Goal: Check status: Check status

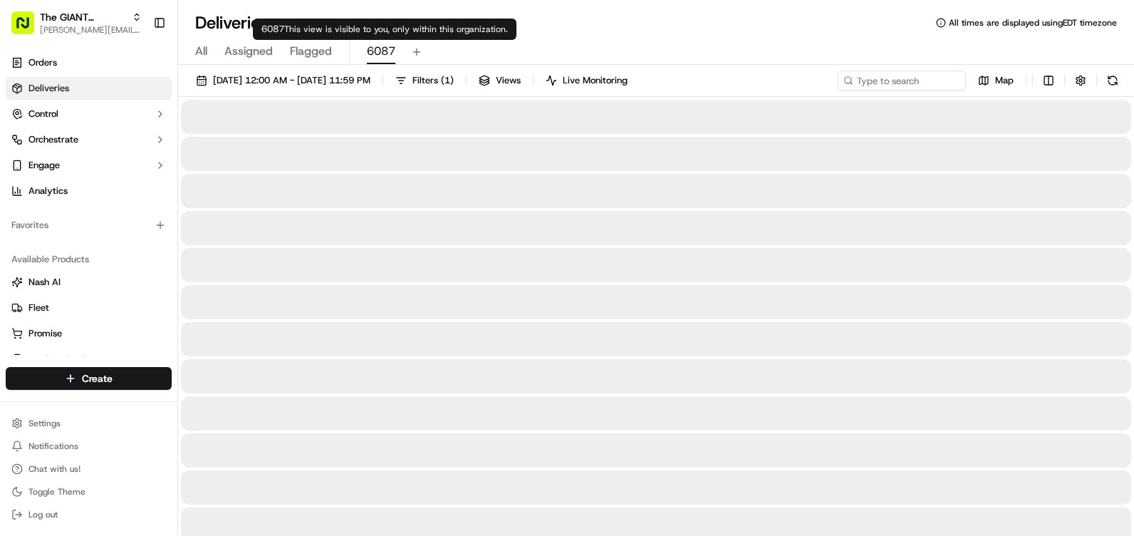
click at [380, 48] on span "6087" at bounding box center [381, 51] width 28 height 17
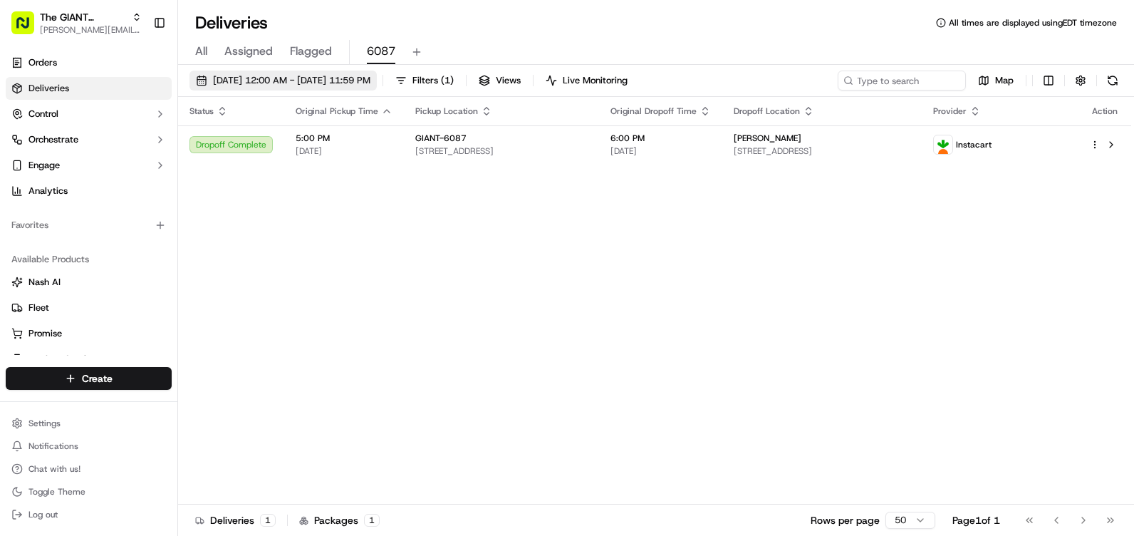
click at [328, 80] on span "[DATE] 12:00 AM - [DATE] 11:59 PM" at bounding box center [291, 80] width 157 height 13
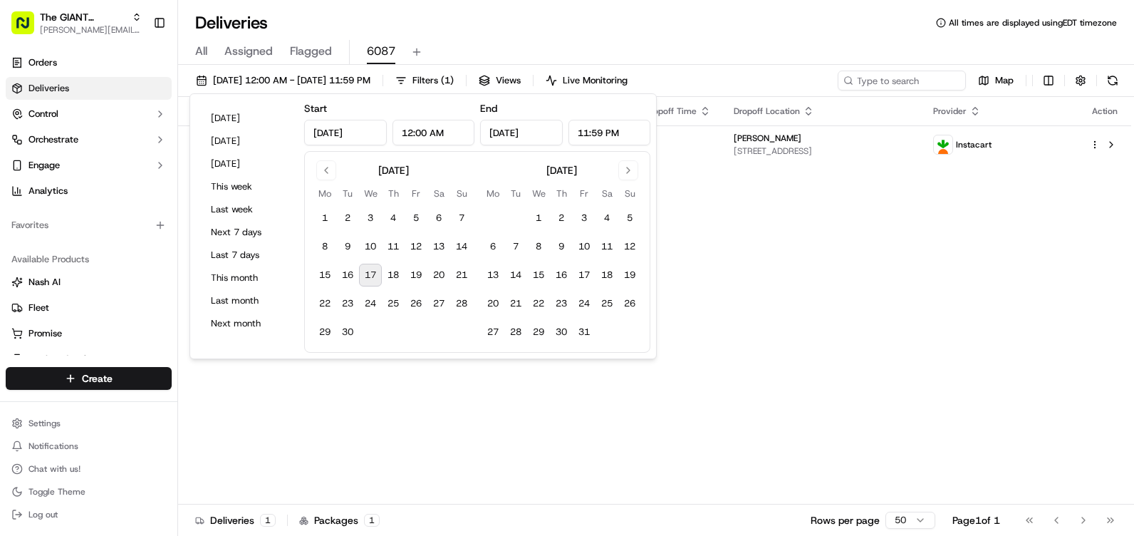
click at [369, 274] on button "17" at bounding box center [370, 275] width 23 height 23
type input "[DATE]"
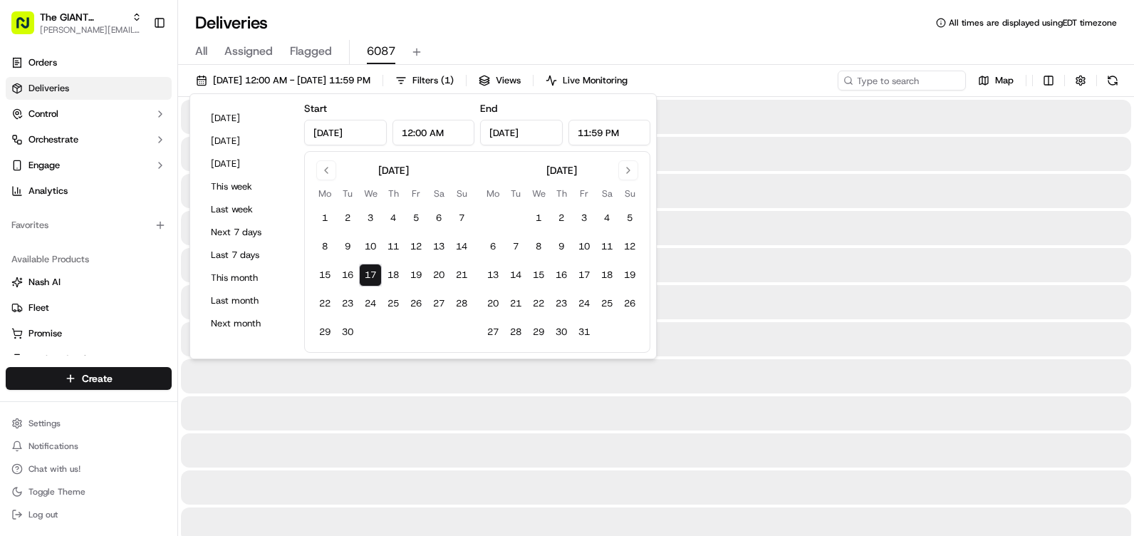
click at [464, 33] on div "Deliveries All times are displayed using EDT timezone" at bounding box center [656, 22] width 956 height 23
